Goal: Complete application form

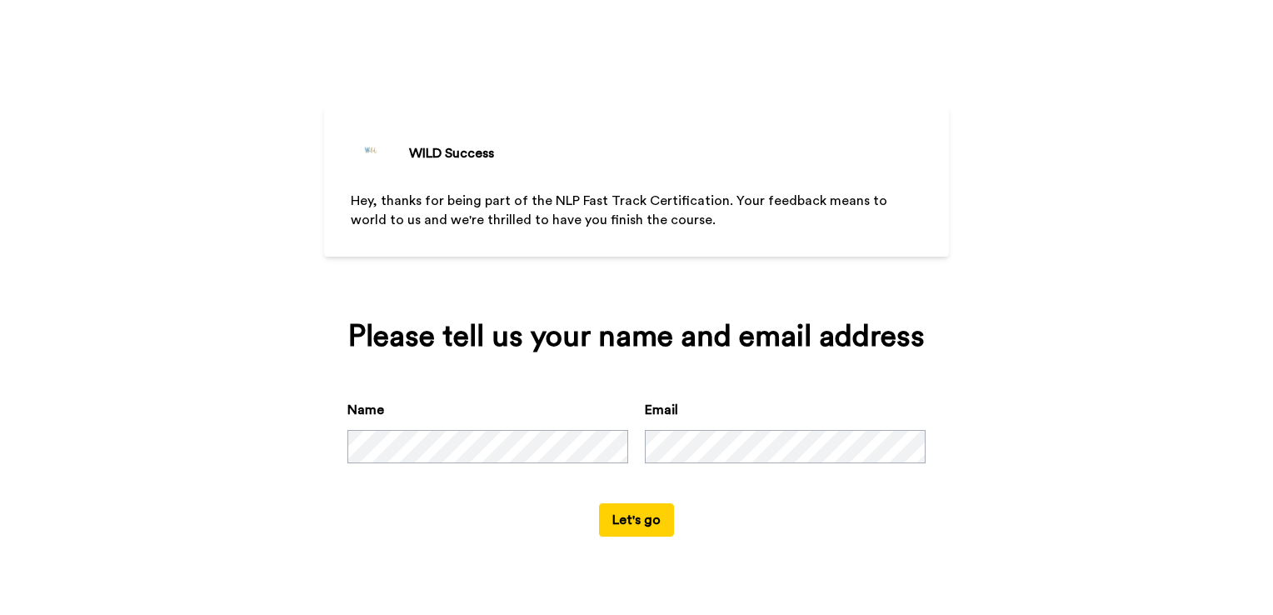
click at [635, 482] on div "Name Email" at bounding box center [636, 451] width 578 height 103
click at [633, 526] on button "Let's go" at bounding box center [636, 519] width 75 height 33
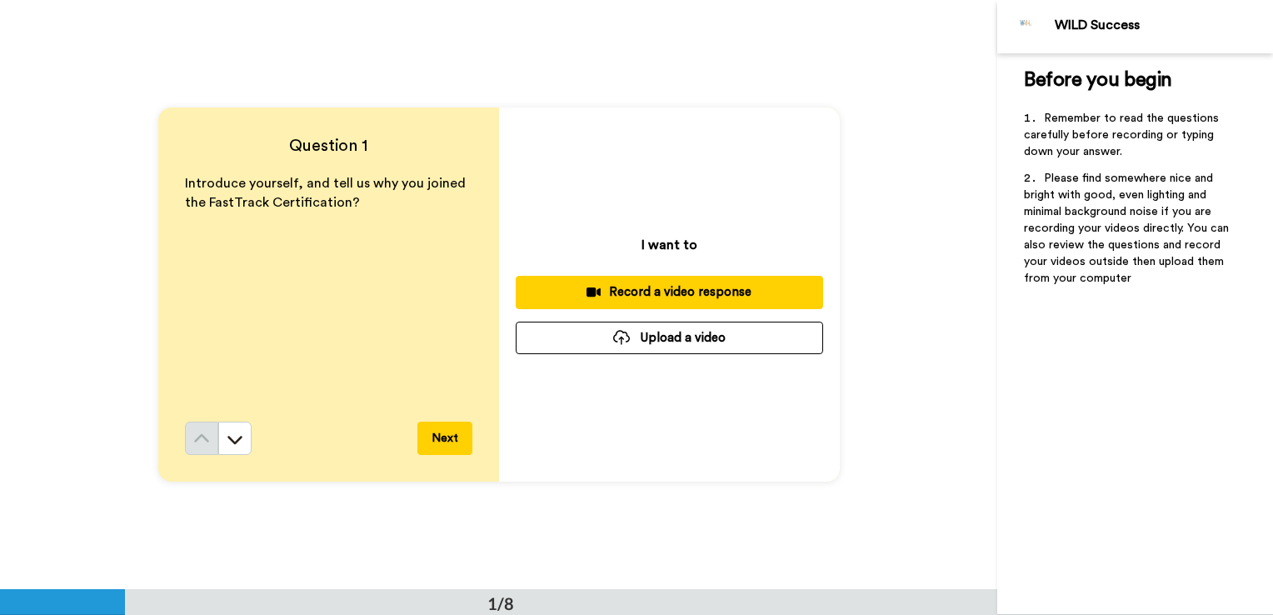
click at [437, 438] on button "Next" at bounding box center [444, 438] width 55 height 33
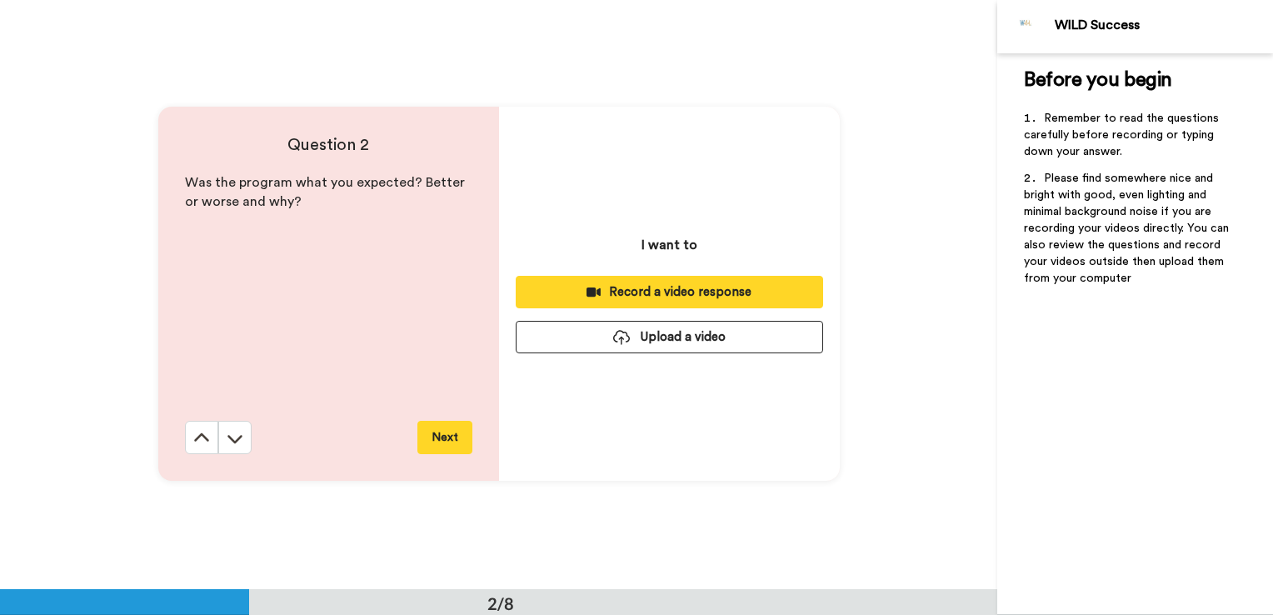
click at [437, 438] on button "Next" at bounding box center [444, 437] width 55 height 33
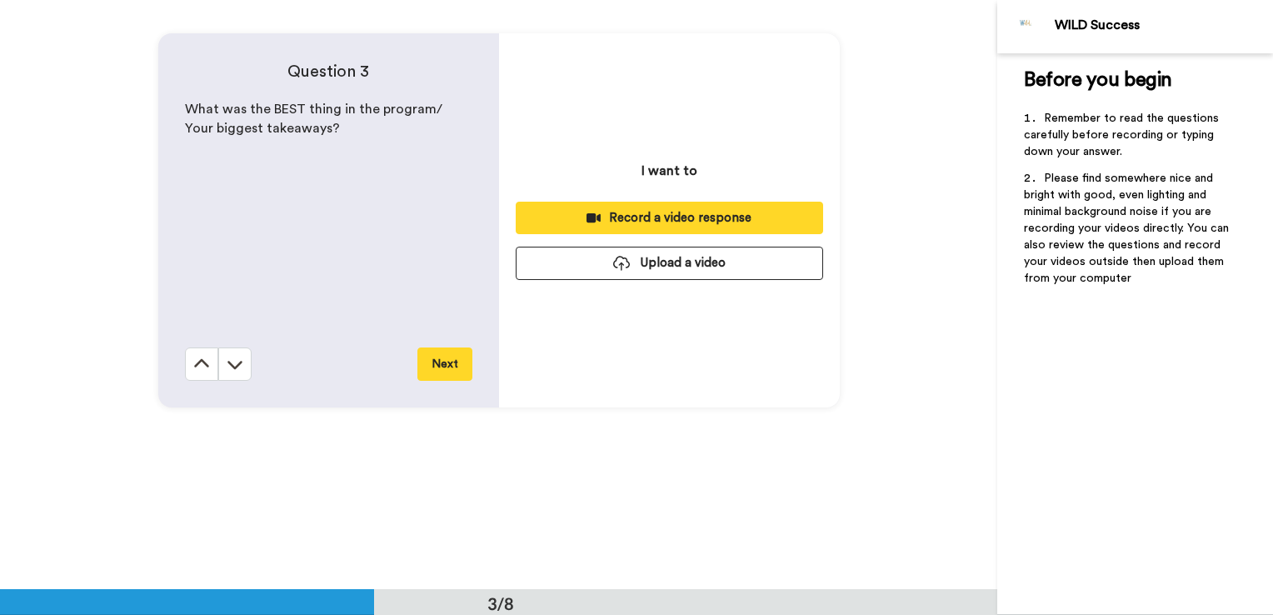
scroll to position [1300, 0]
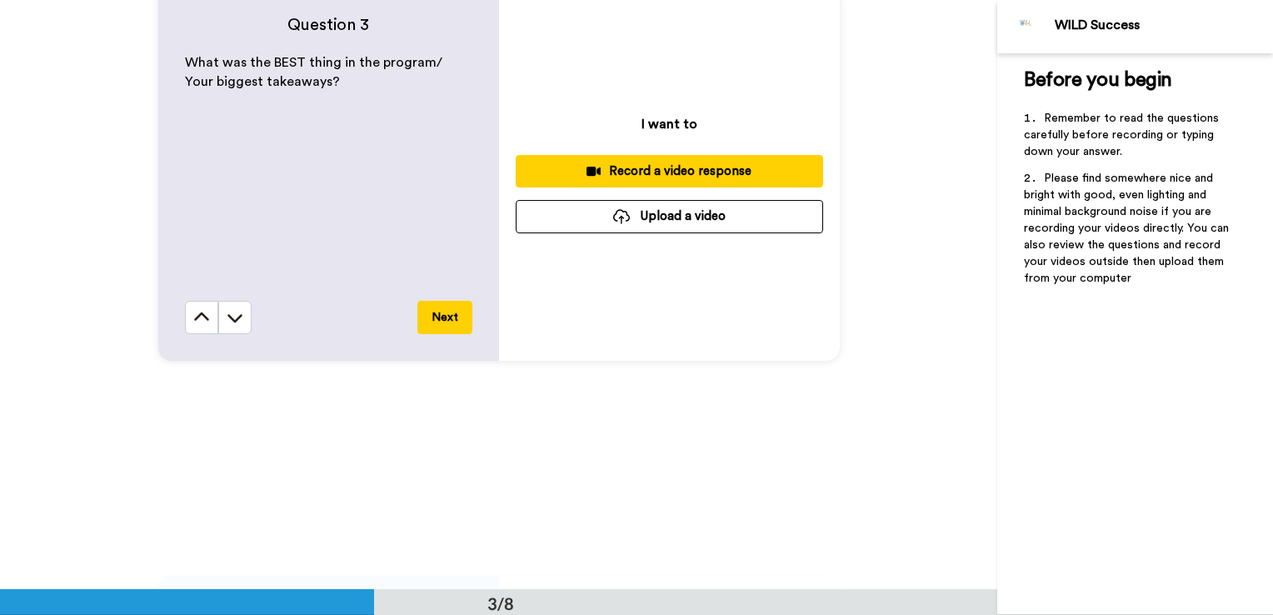
drag, startPoint x: 635, startPoint y: 435, endPoint x: 643, endPoint y: 427, distance: 11.2
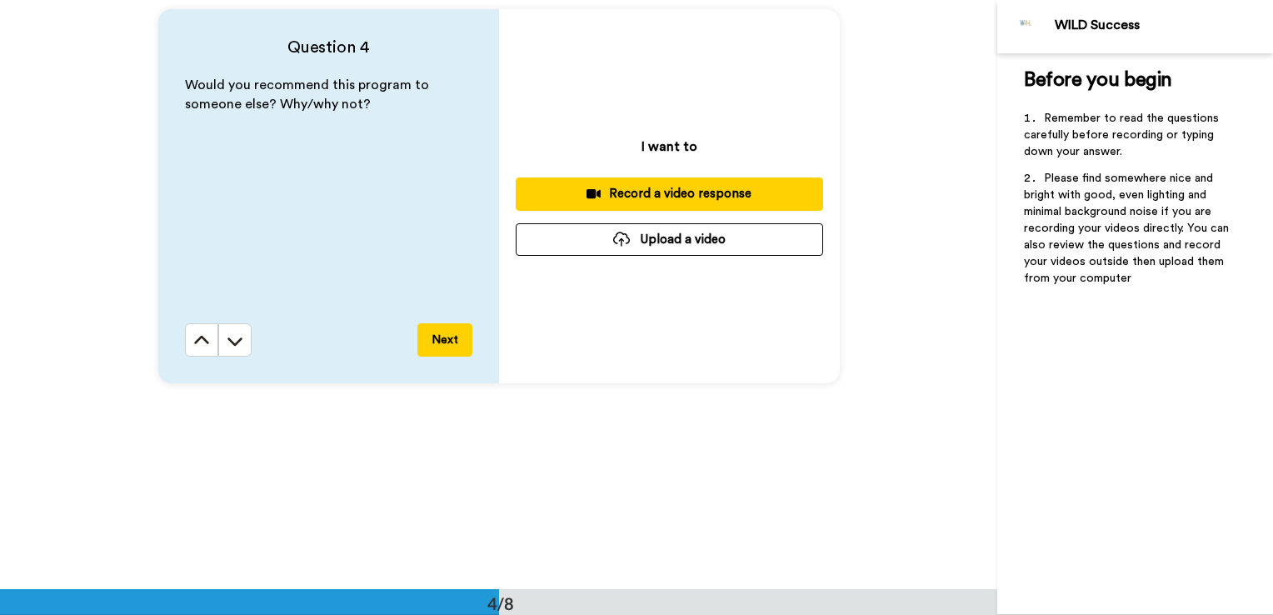
scroll to position [1833, 0]
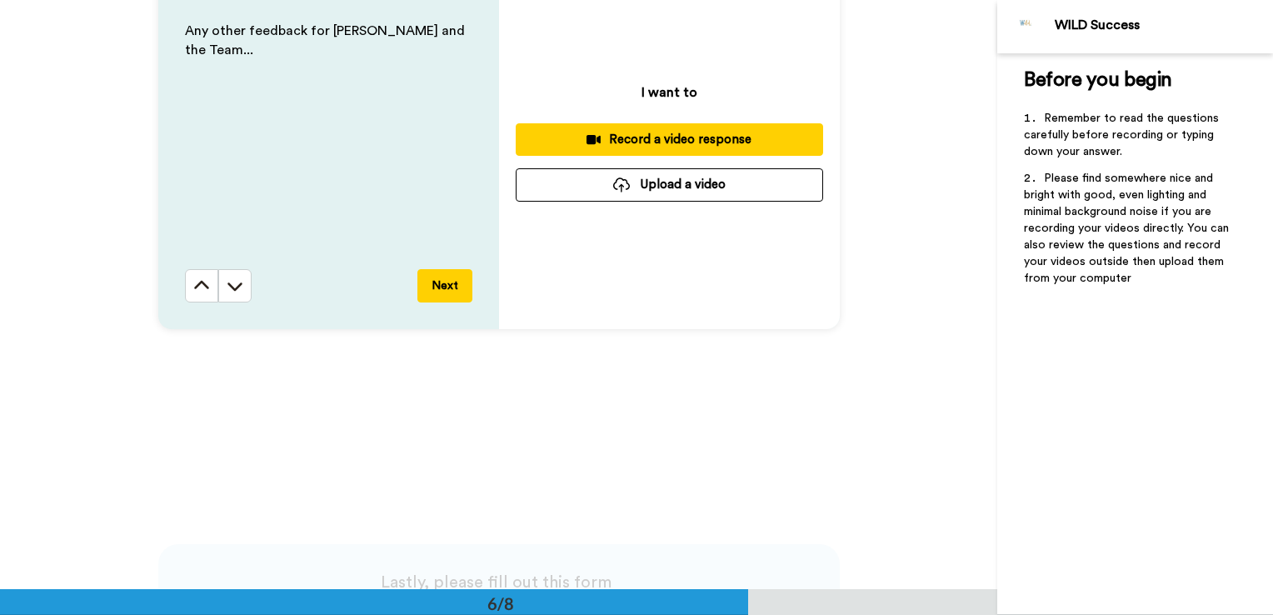
click at [610, 367] on div "Question 6 Any other feedback for [PERSON_NAME] and the Team... Next I want to …" at bounding box center [498, 142] width 997 height 589
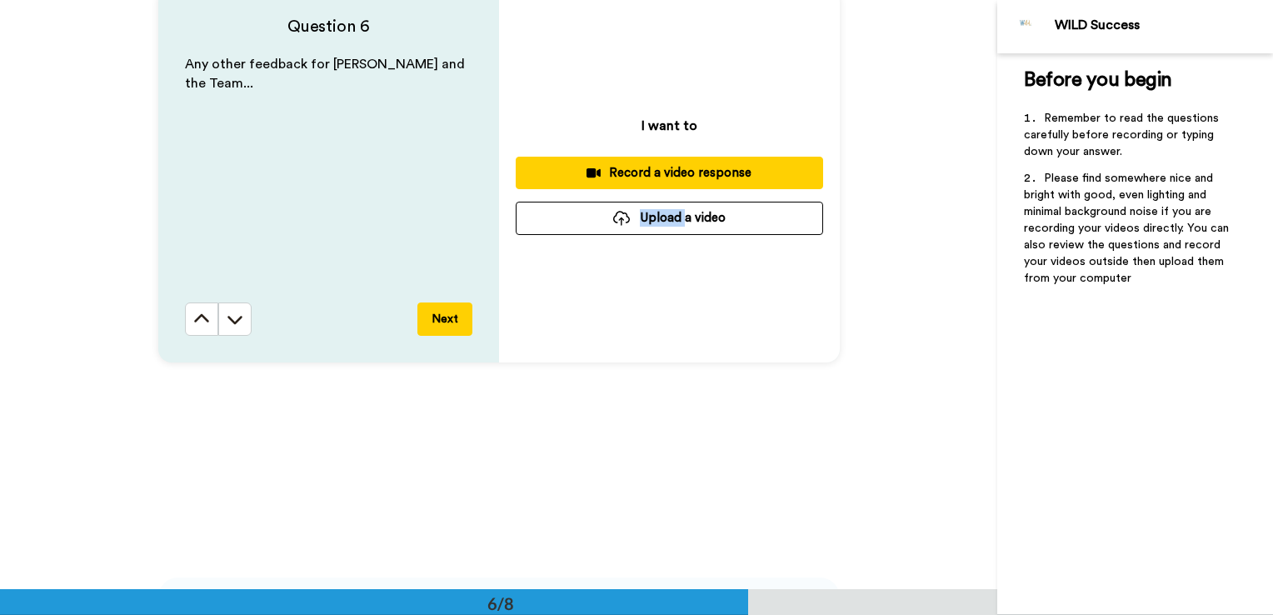
click at [610, 367] on div "Question 6 Any other feedback for [PERSON_NAME] and the Team... Next I want to …" at bounding box center [498, 175] width 997 height 589
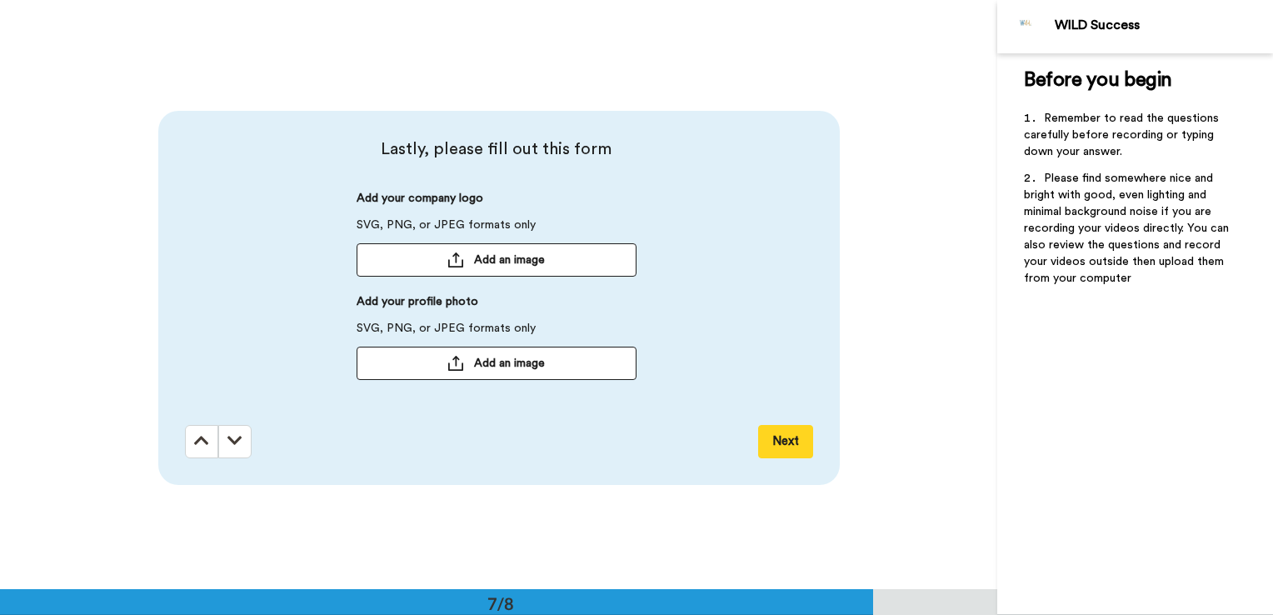
scroll to position [3539, 0]
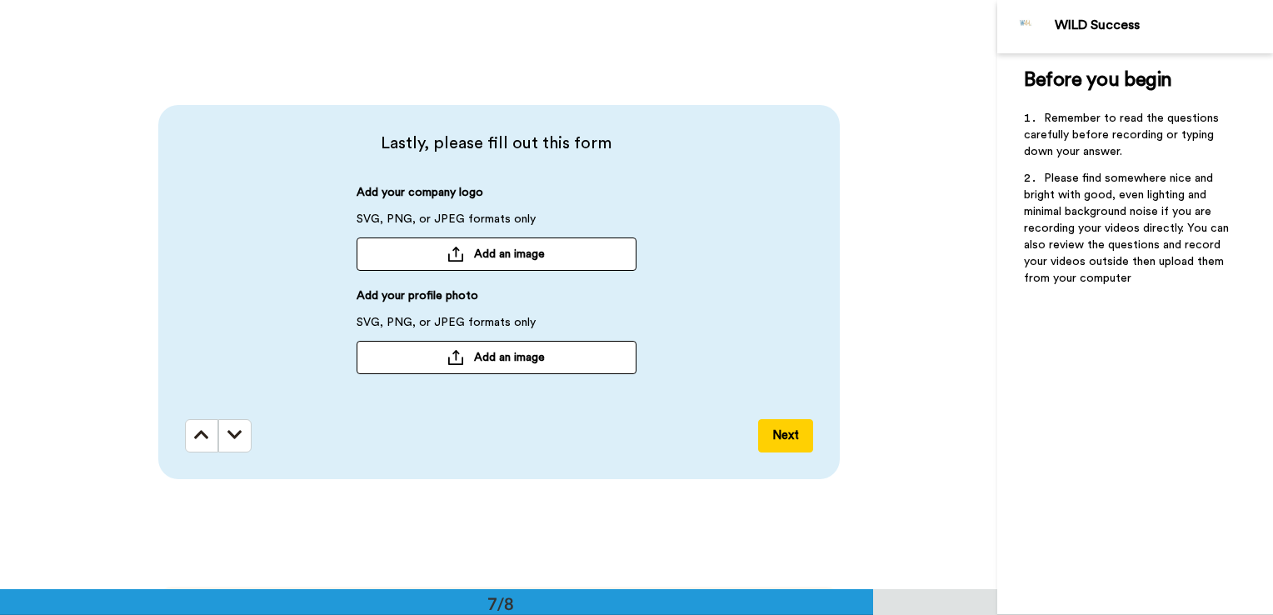
click at [59, 101] on div "Lastly, please fill out this form Add your company logo SVG, PNG, or JPEG forma…" at bounding box center [498, 292] width 997 height 589
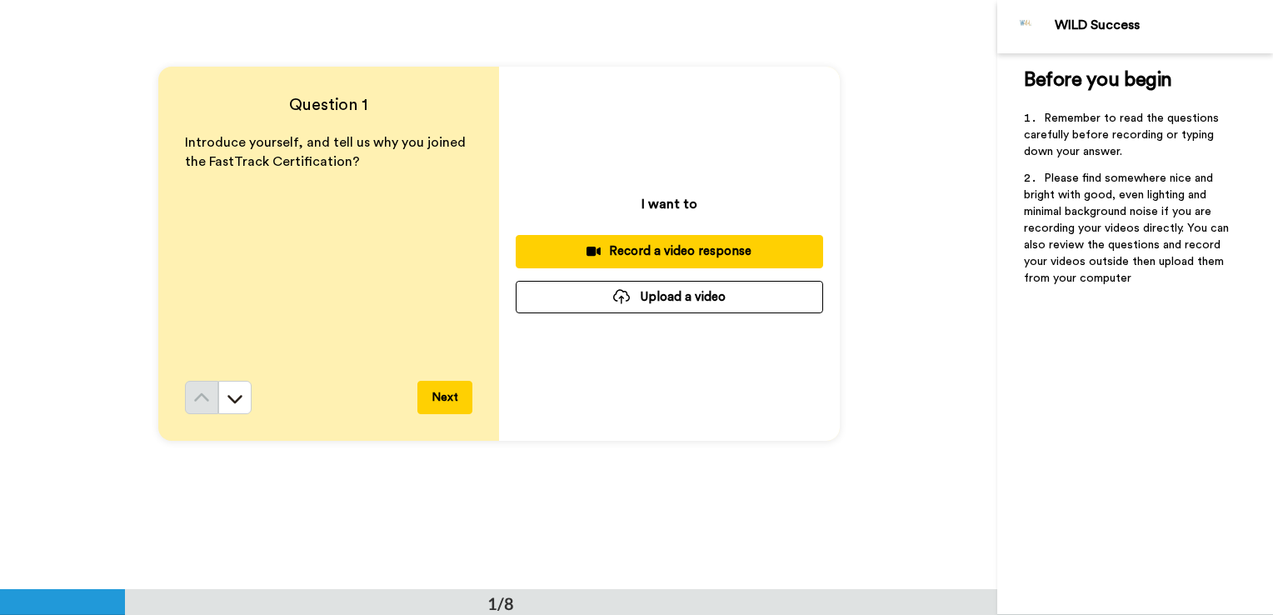
scroll to position [0, 0]
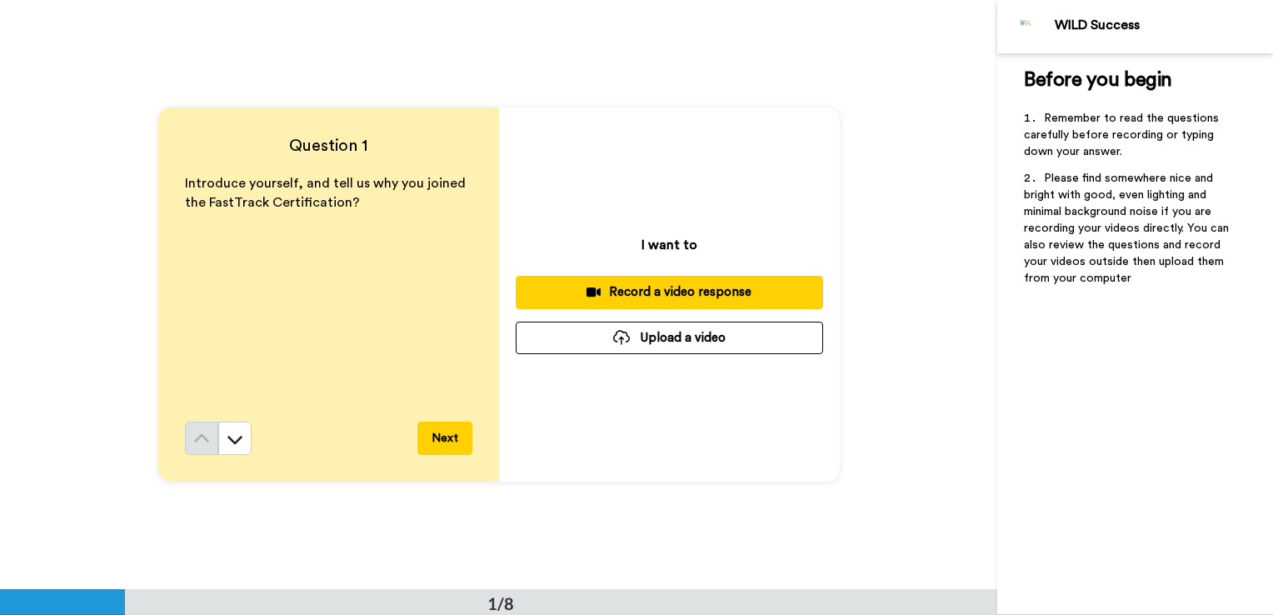
click at [185, 318] on div "Introduce yourself, and tell us why you joined the FastTrack Certification?" at bounding box center [328, 297] width 287 height 247
click at [342, 199] on span "Introduce yourself, and tell us why you joined the FastTrack Certification?" at bounding box center [327, 193] width 284 height 32
click at [344, 203] on span "Introduce yourself, and tell us why you joined the FastTrack Certification?" at bounding box center [327, 193] width 284 height 32
click at [402, 213] on div "Introduce yourself, and tell us why you joined the FastTrack Certification?" at bounding box center [328, 297] width 287 height 247
